Goal: Navigation & Orientation: Find specific page/section

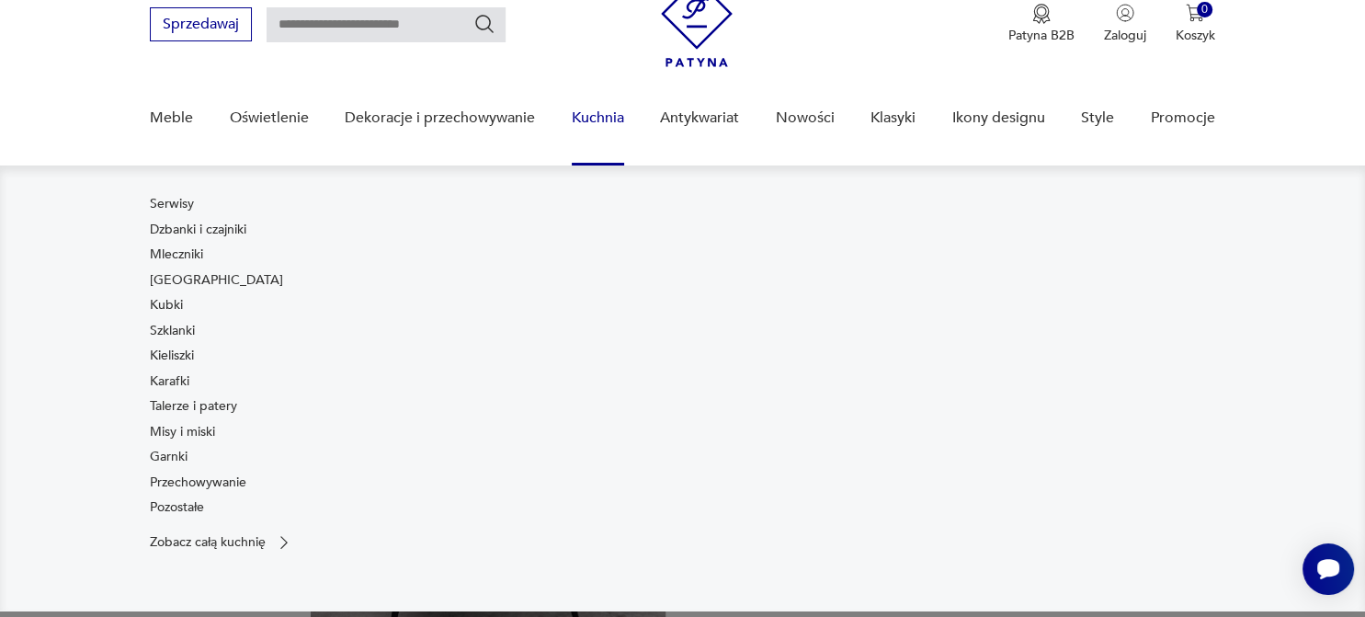
scroll to position [291, 0]
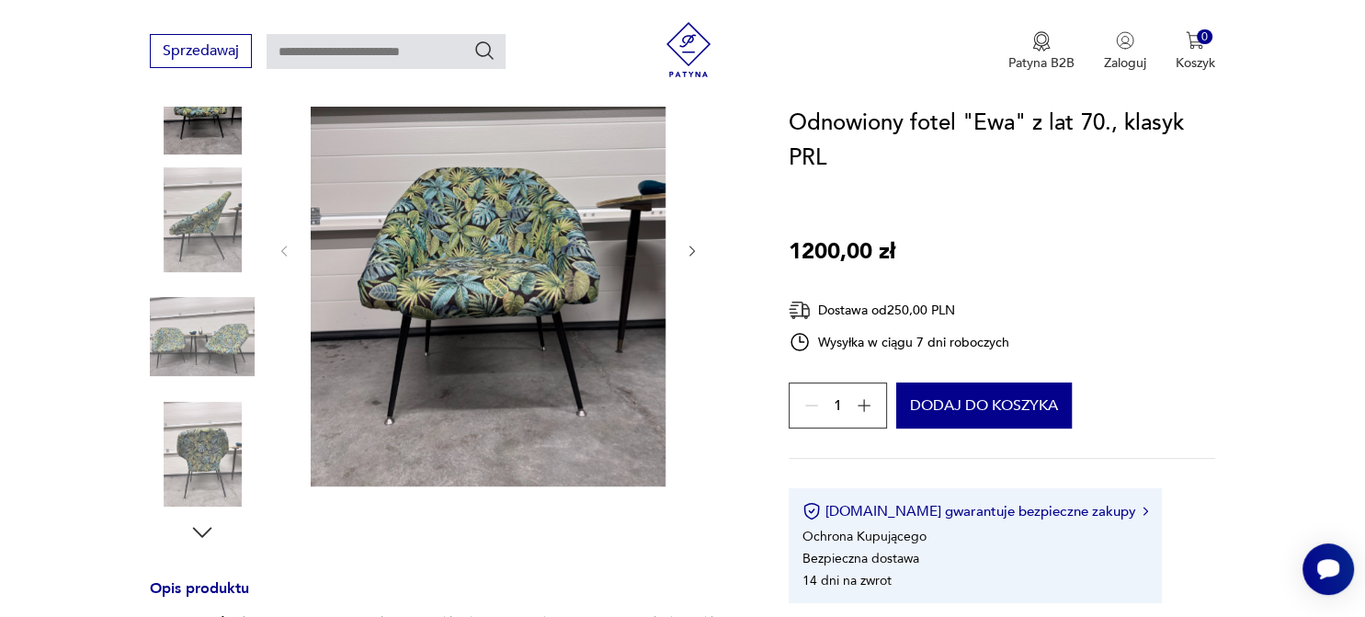
click at [208, 458] on img at bounding box center [202, 454] width 105 height 105
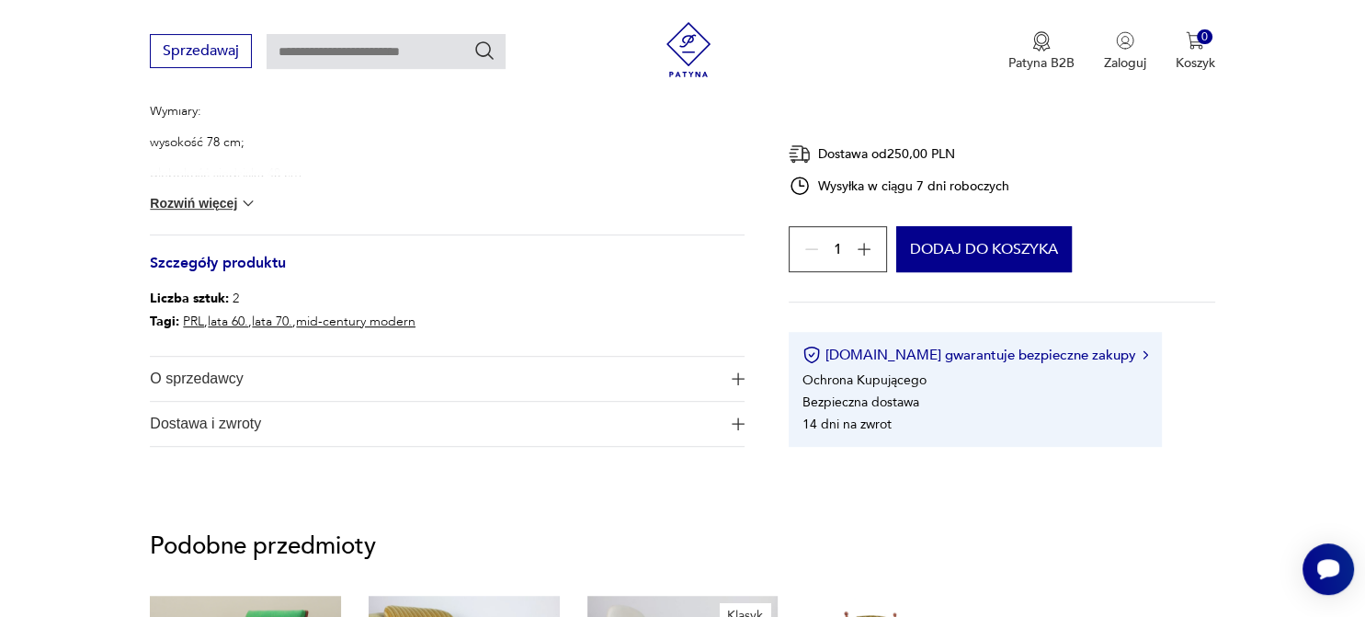
scroll to position [873, 0]
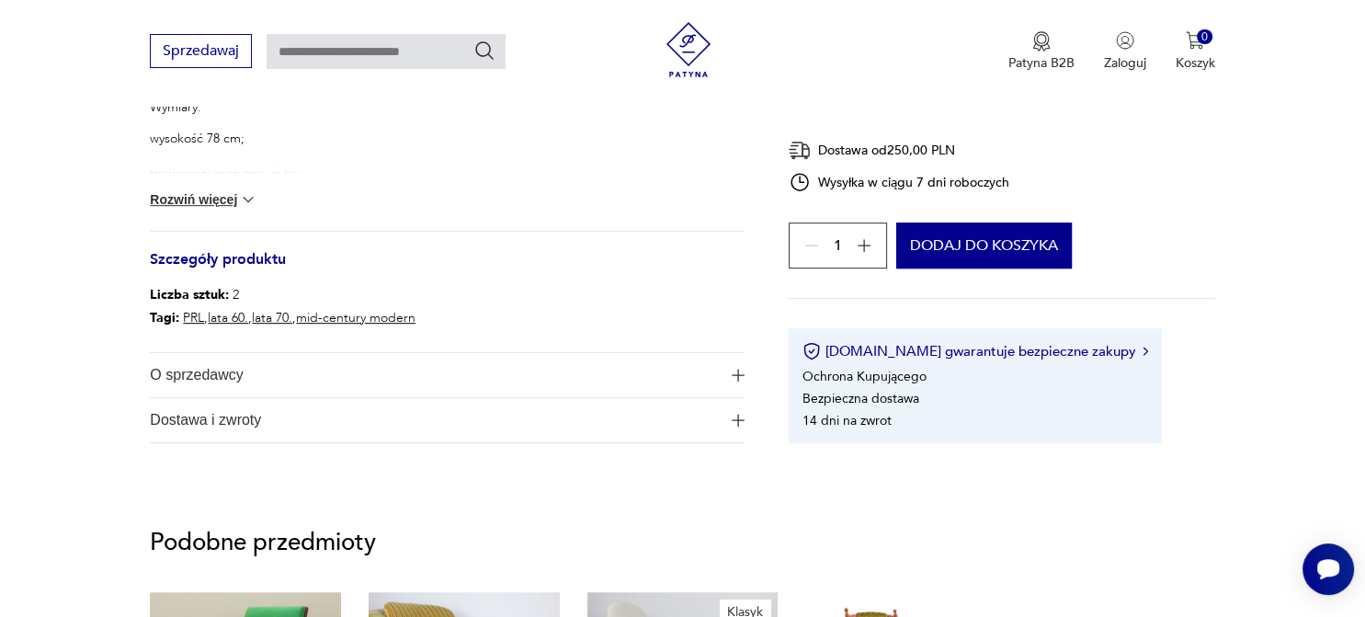
click at [223, 371] on span "O sprzedawcy" at bounding box center [435, 375] width 570 height 44
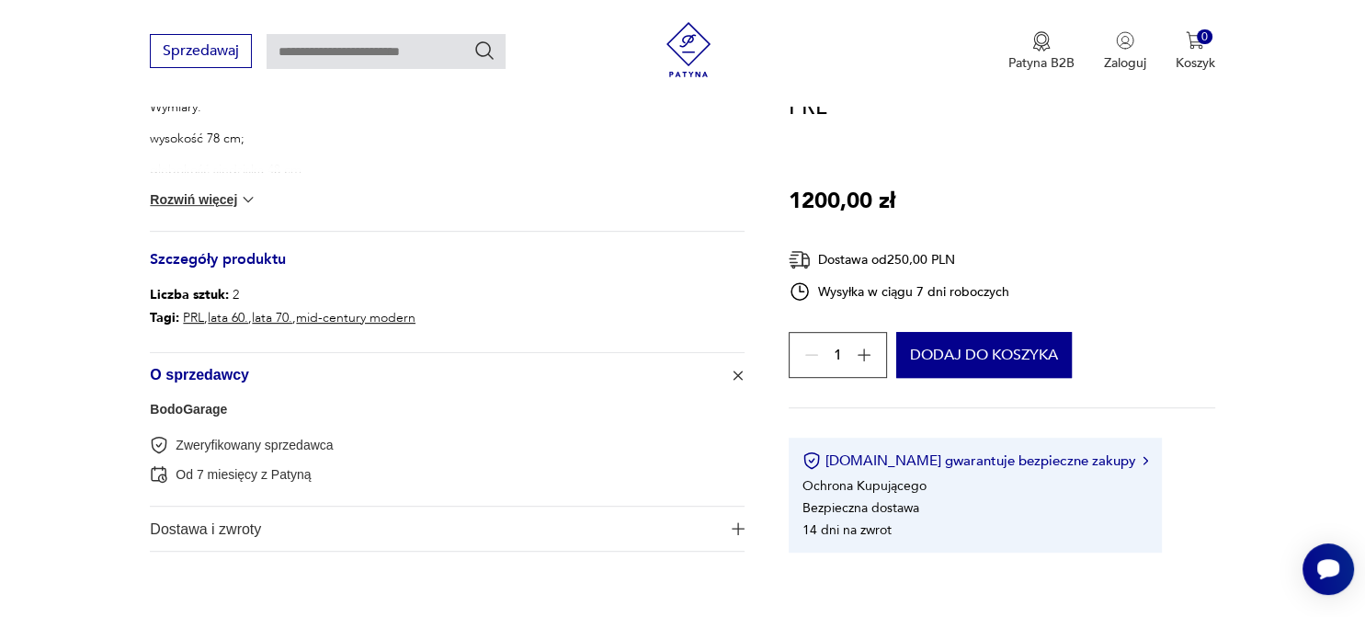
click at [182, 414] on link "BodoGarage" at bounding box center [188, 409] width 77 height 15
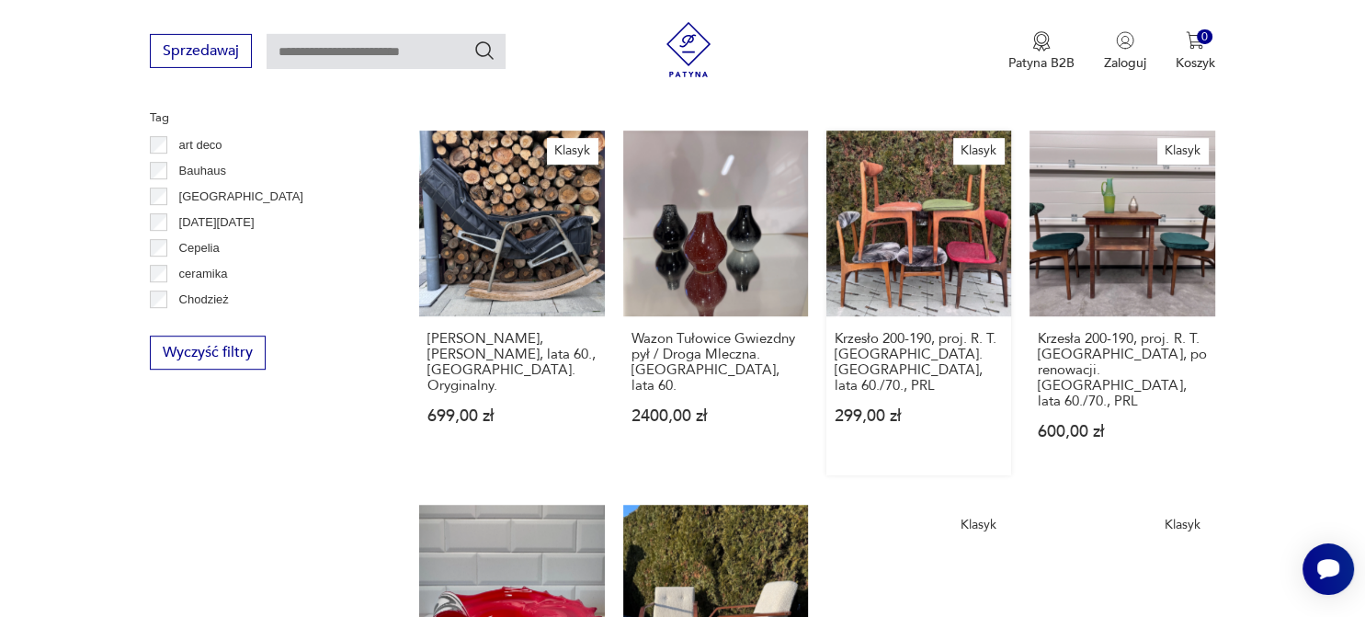
scroll to position [572, 0]
